Goal: Information Seeking & Learning: Learn about a topic

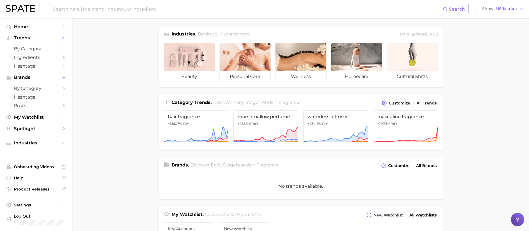
click at [105, 7] on input at bounding box center [247, 8] width 391 height 9
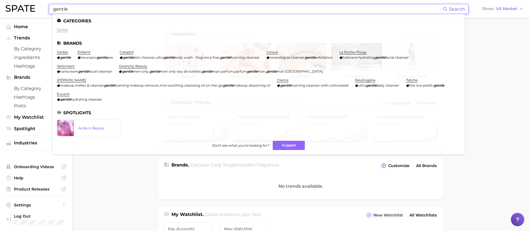
type input "gentle"
click at [64, 30] on link "gentle" at bounding box center [62, 30] width 11 height 4
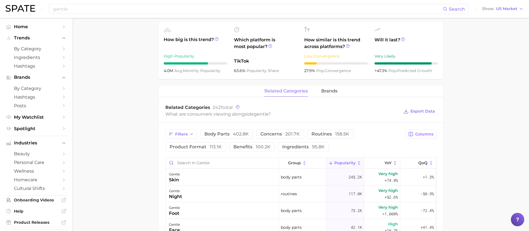
scroll to position [192, 0]
click at [328, 89] on span "brands" at bounding box center [330, 90] width 16 height 5
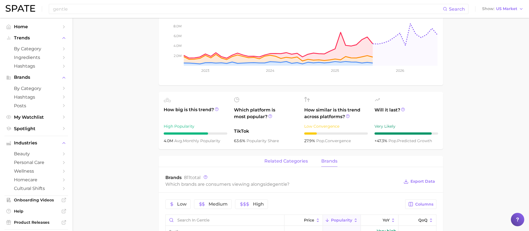
scroll to position [121, 0]
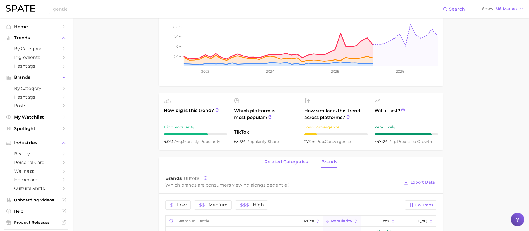
click at [283, 164] on span "related categories" at bounding box center [287, 161] width 44 height 5
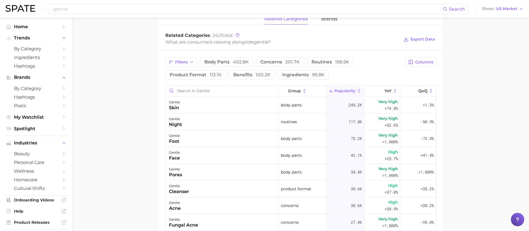
scroll to position [263, 0]
click at [213, 75] on span "113.1k" at bounding box center [216, 75] width 12 height 5
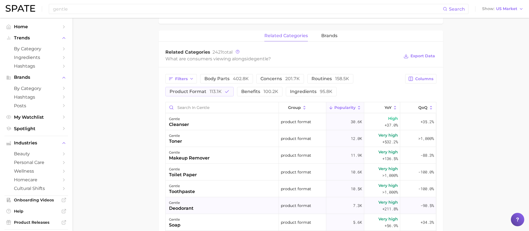
scroll to position [246, 0]
click at [258, 95] on button "benefits 100.2k" at bounding box center [259, 91] width 45 height 9
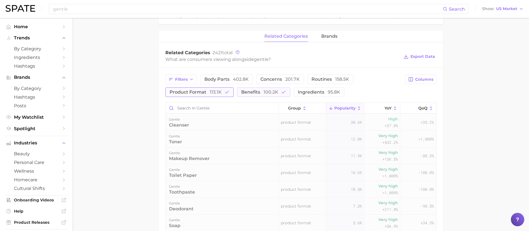
click at [206, 93] on span "product format 113.1k" at bounding box center [196, 92] width 52 height 4
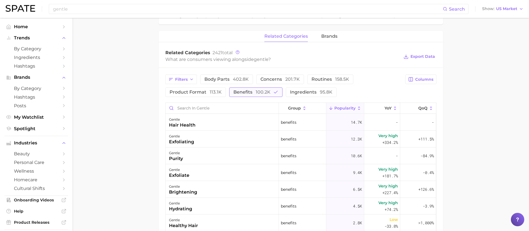
click at [262, 91] on span "100.2k" at bounding box center [263, 91] width 15 height 5
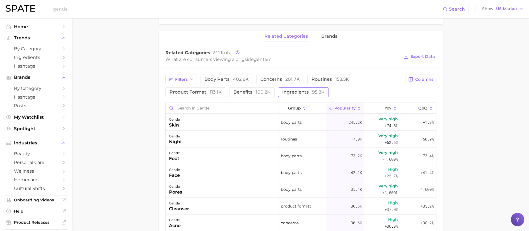
click at [297, 90] on span "ingredients 95.8k" at bounding box center [303, 92] width 42 height 4
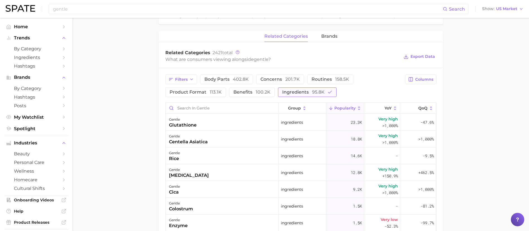
click at [297, 90] on span "ingredients 95.8k" at bounding box center [303, 92] width 42 height 4
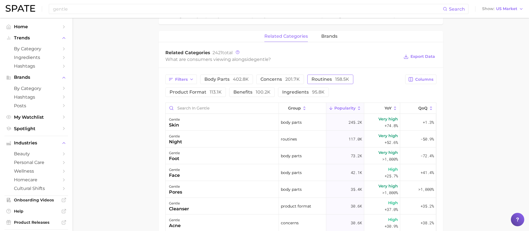
click at [316, 77] on span "routines 158.5k" at bounding box center [331, 79] width 38 height 4
click at [329, 77] on span "routines 158.5k" at bounding box center [331, 79] width 38 height 4
click at [237, 77] on span "402.8k" at bounding box center [241, 78] width 16 height 5
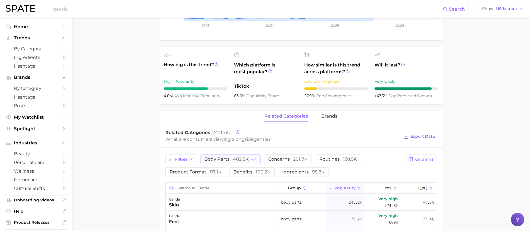
scroll to position [177, 0]
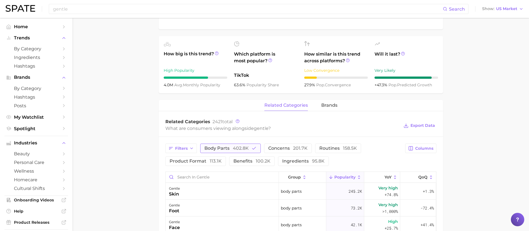
click at [221, 147] on span "body parts 402.8k" at bounding box center [227, 148] width 44 height 4
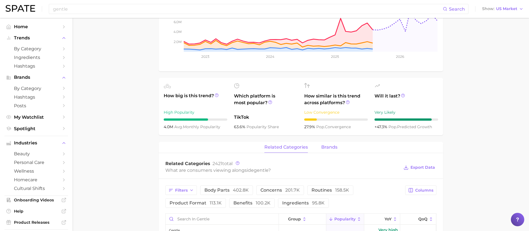
click at [324, 145] on span "brands" at bounding box center [330, 147] width 16 height 5
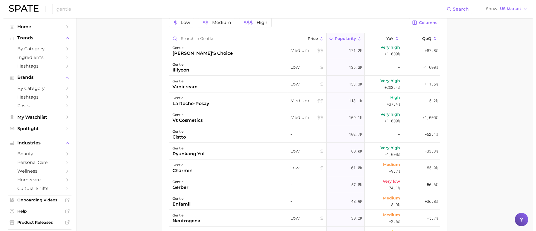
scroll to position [0, 0]
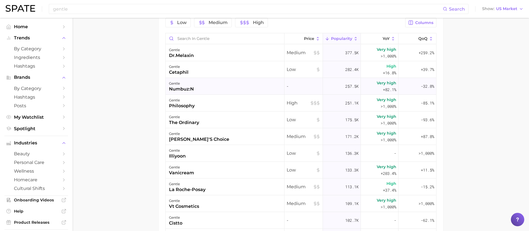
click at [232, 80] on div "gentle numbuz:n" at bounding box center [225, 86] width 119 height 17
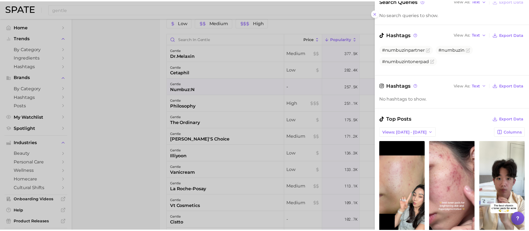
scroll to position [126, 0]
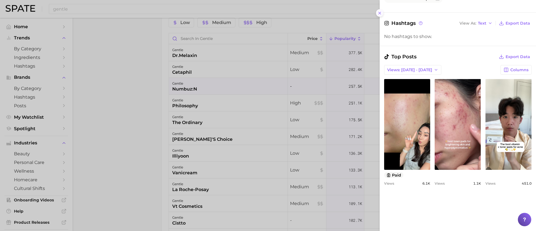
click at [377, 11] on icon at bounding box center [379, 13] width 4 height 4
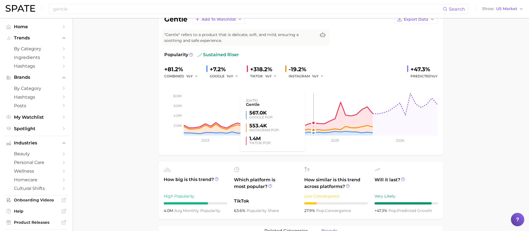
scroll to position [0, 0]
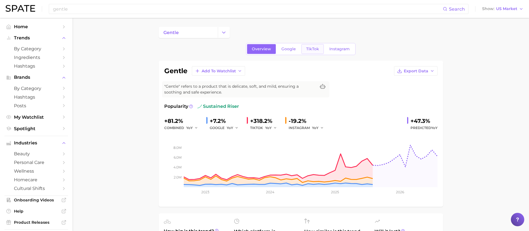
click at [310, 52] on link "TikTok" at bounding box center [313, 49] width 22 height 10
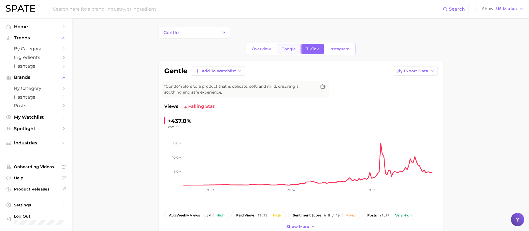
click at [289, 45] on link "Google" at bounding box center [289, 49] width 24 height 10
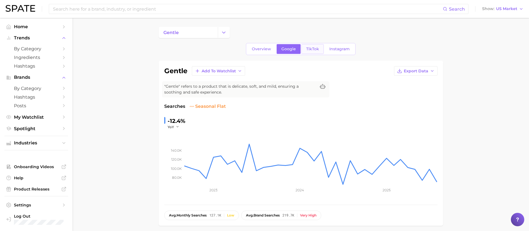
click at [317, 50] on span "TikTok" at bounding box center [312, 49] width 13 height 5
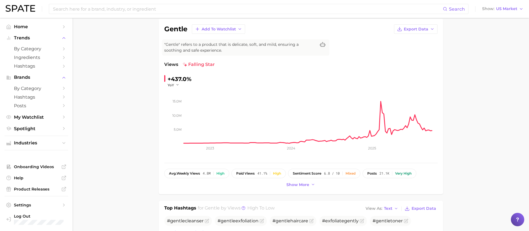
scroll to position [84, 0]
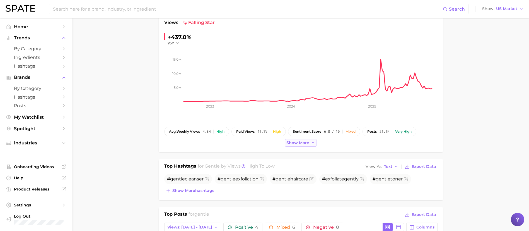
click at [308, 146] on button "Show more" at bounding box center [301, 143] width 32 height 8
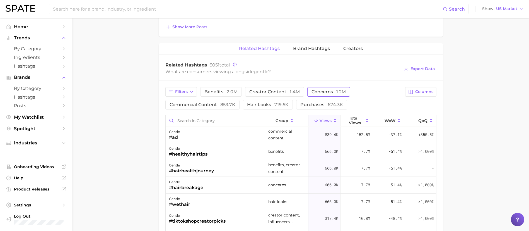
scroll to position [377, 0]
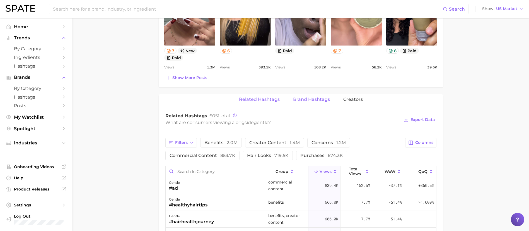
click at [306, 98] on span "Brand Hashtags" at bounding box center [311, 99] width 37 height 5
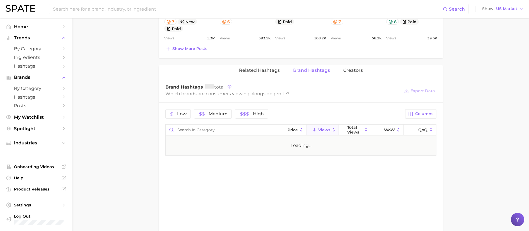
scroll to position [419, 0]
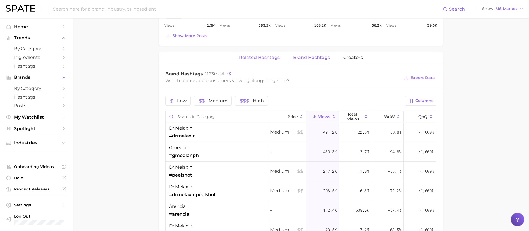
click at [269, 63] on button "Related Hashtags" at bounding box center [259, 57] width 41 height 11
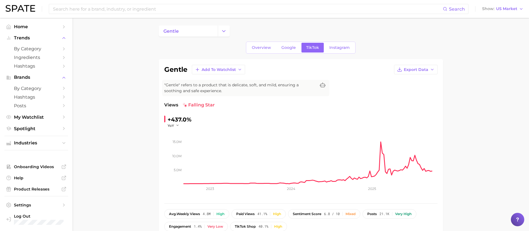
scroll to position [0, 0]
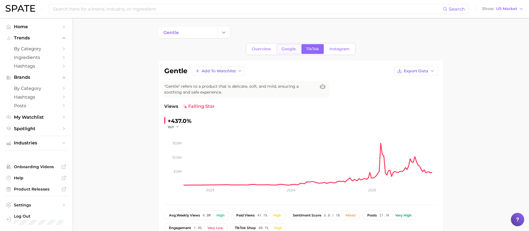
click at [286, 47] on span "Google" at bounding box center [289, 49] width 15 height 5
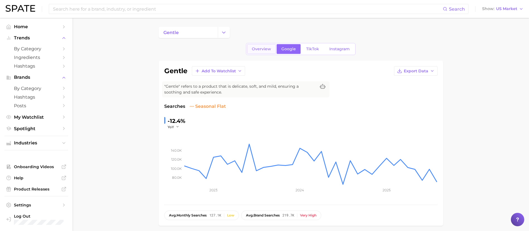
click at [272, 46] on link "Overview" at bounding box center [261, 49] width 29 height 10
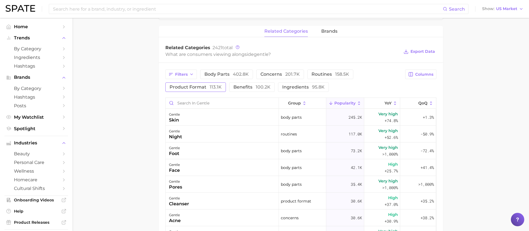
click at [216, 87] on span "113.1k" at bounding box center [216, 86] width 12 height 5
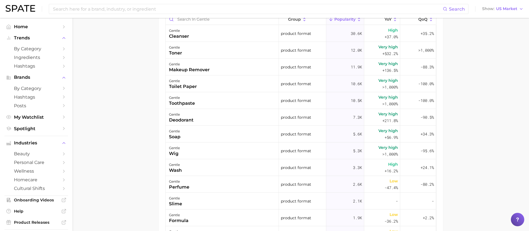
scroll to position [293, 0]
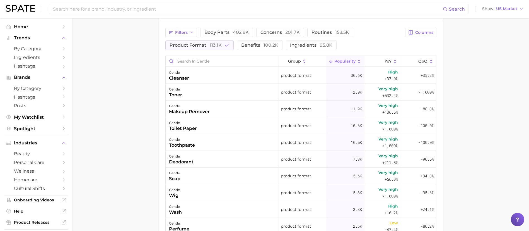
click at [260, 39] on div "Filters body parts 402.8k concerns 201.7k routines 158.5k product format 113.1k…" at bounding box center [284, 39] width 237 height 22
click at [258, 47] on span "benefits 100.2k" at bounding box center [259, 45] width 37 height 4
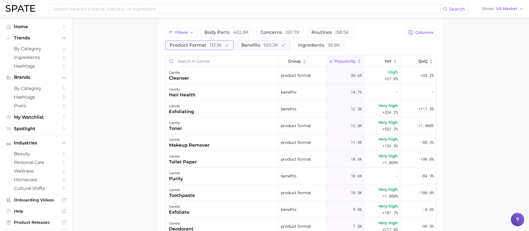
click at [198, 45] on span "product format 113.1k" at bounding box center [196, 45] width 52 height 4
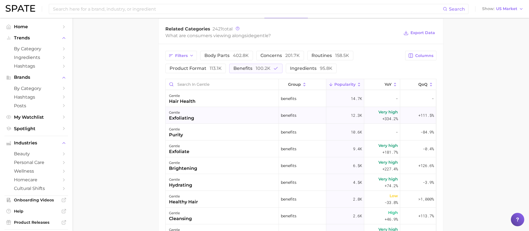
scroll to position [251, 0]
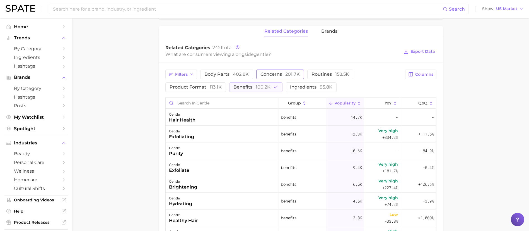
click at [269, 77] on button "concerns 201.7k" at bounding box center [280, 73] width 48 height 9
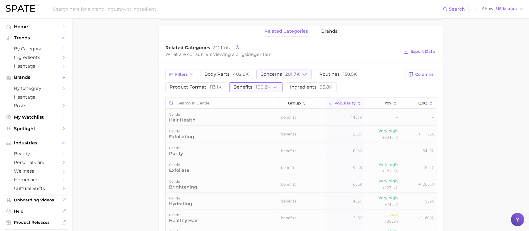
click at [256, 87] on span "100.2k" at bounding box center [263, 86] width 15 height 5
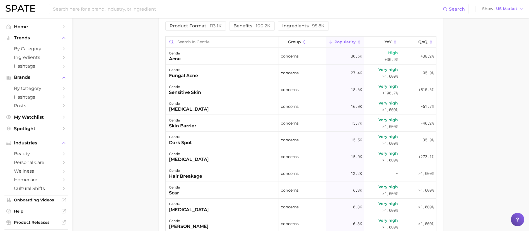
scroll to position [293, 0]
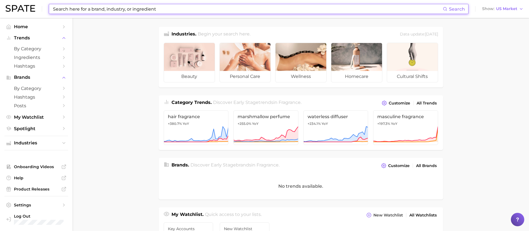
click at [164, 9] on input at bounding box center [247, 8] width 391 height 9
click at [27, 44] on link "by Category" at bounding box center [36, 48] width 64 height 9
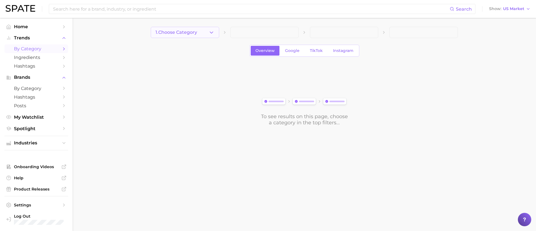
click at [169, 30] on span "1. Choose Category" at bounding box center [176, 32] width 42 height 5
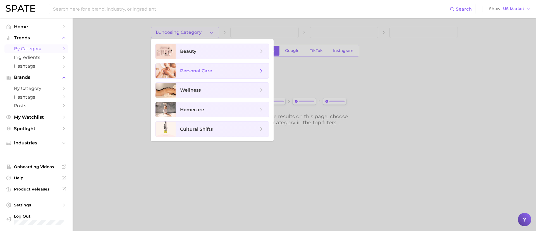
click at [188, 68] on span "personal care" at bounding box center [196, 70] width 32 height 5
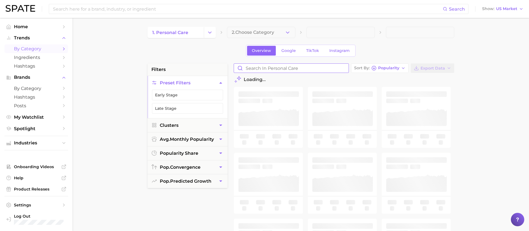
click at [257, 71] on input "Search in personal care" at bounding box center [291, 68] width 115 height 9
type input "gentle"
